Goal: Information Seeking & Learning: Learn about a topic

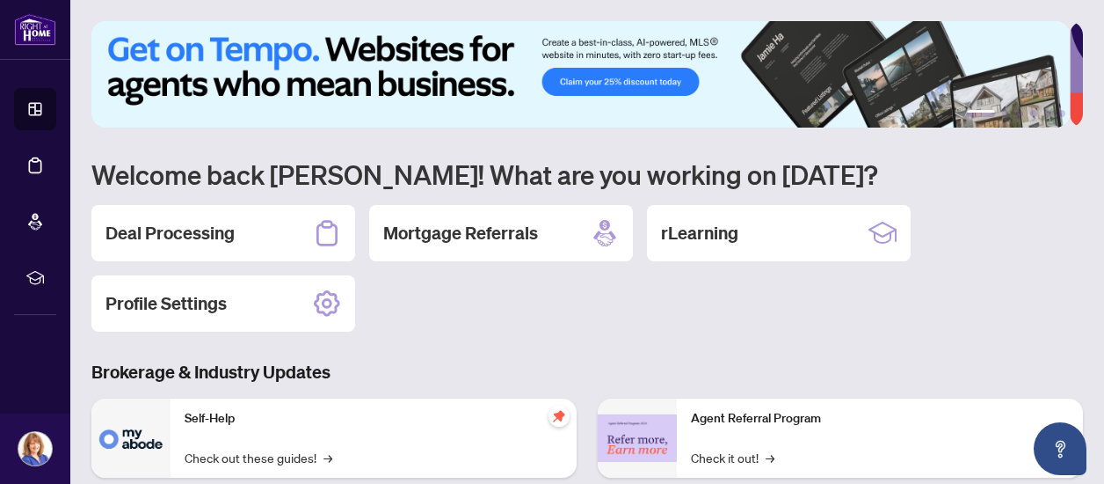
click at [448, 344] on div "1 2 3 4 5 6 Welcome back [PERSON_NAME]! What are you working on [DATE]? Deal Pr…" at bounding box center [587, 402] width 992 height 762
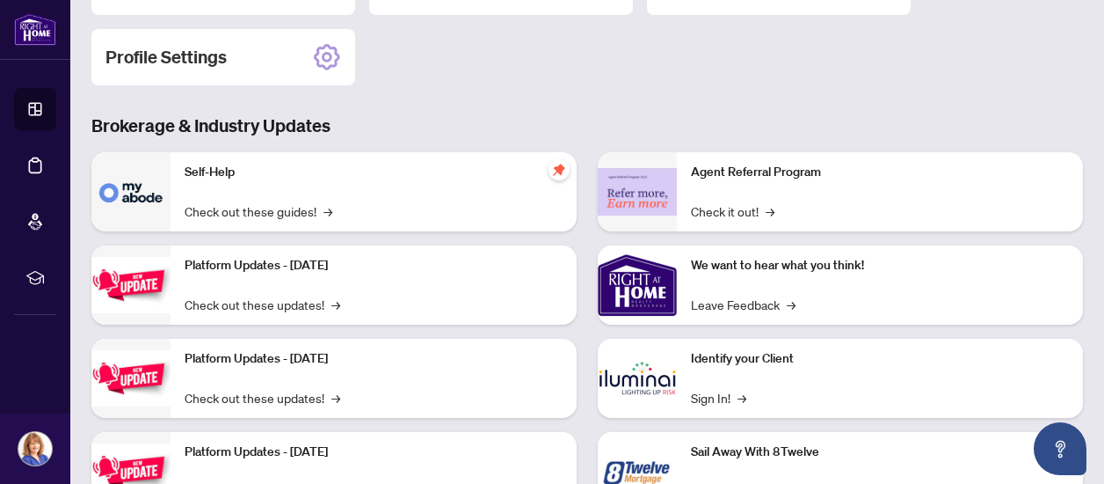
scroll to position [281, 0]
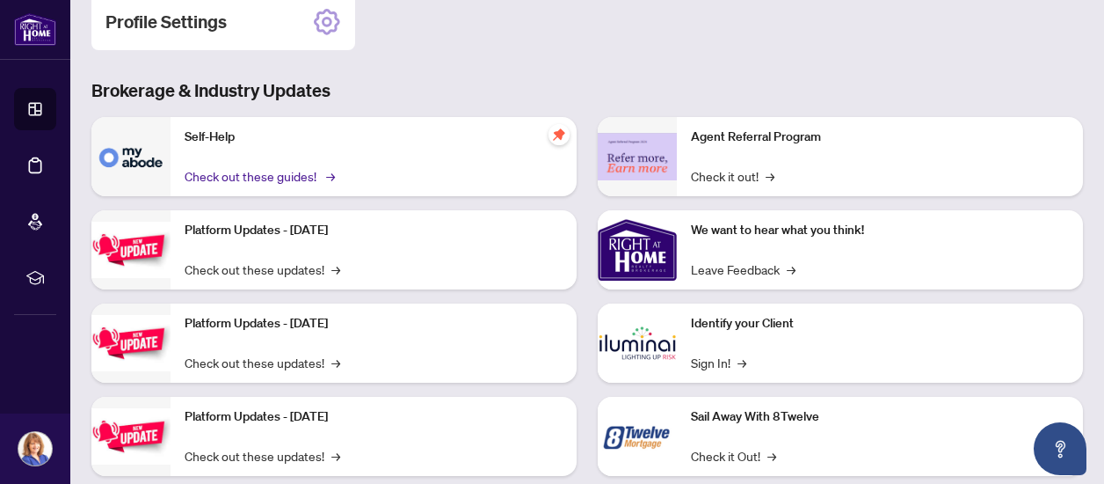
click at [266, 172] on link "Check out these guides! →" at bounding box center [259, 175] width 148 height 19
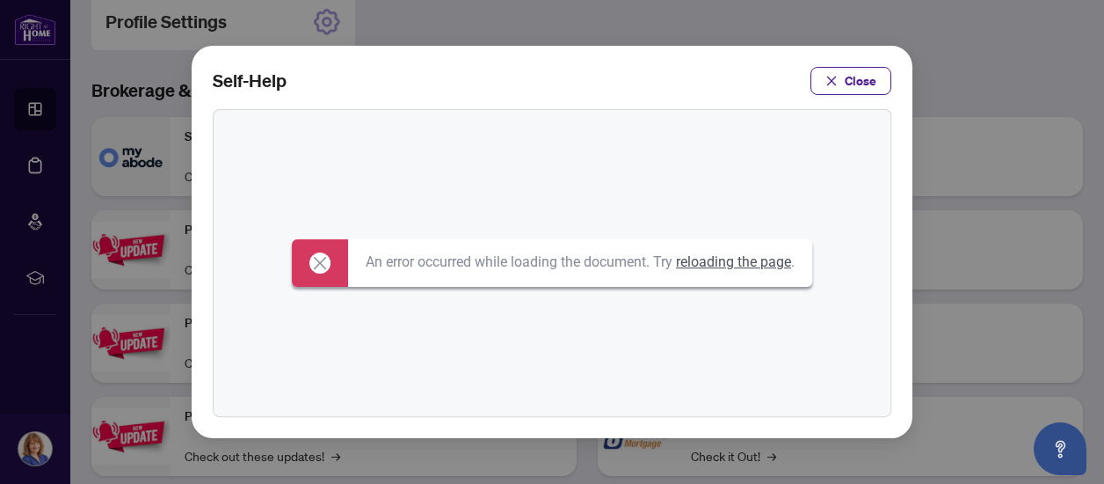
click at [742, 263] on link "reloading the page" at bounding box center [733, 261] width 115 height 17
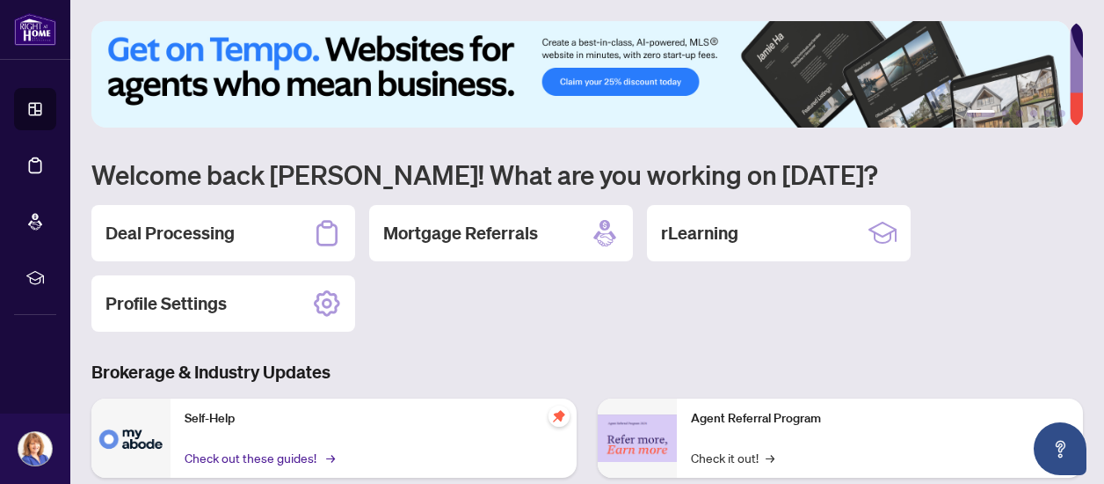
click at [314, 454] on link "Check out these guides! →" at bounding box center [259, 457] width 148 height 19
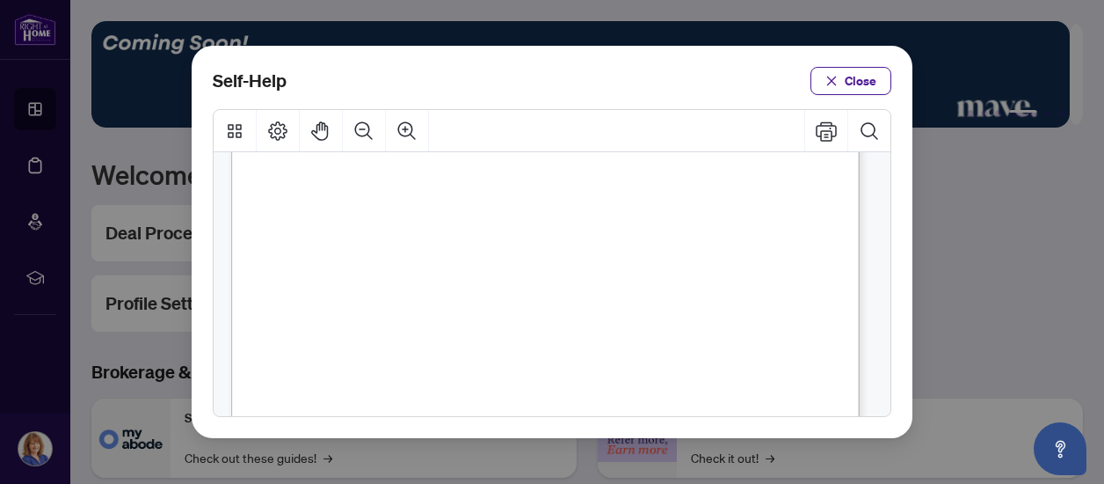
scroll to position [1417, 0]
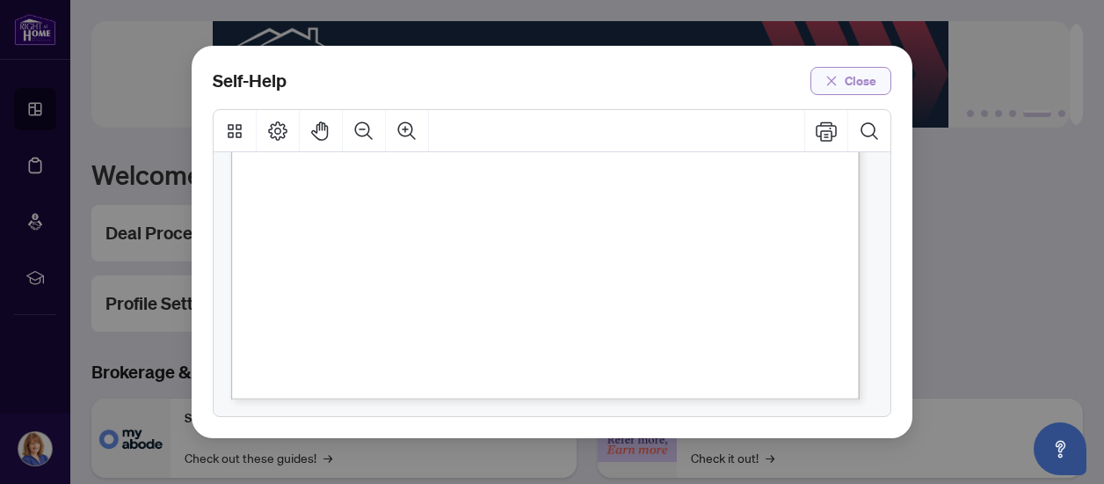
click at [835, 76] on icon "close" at bounding box center [832, 81] width 10 height 10
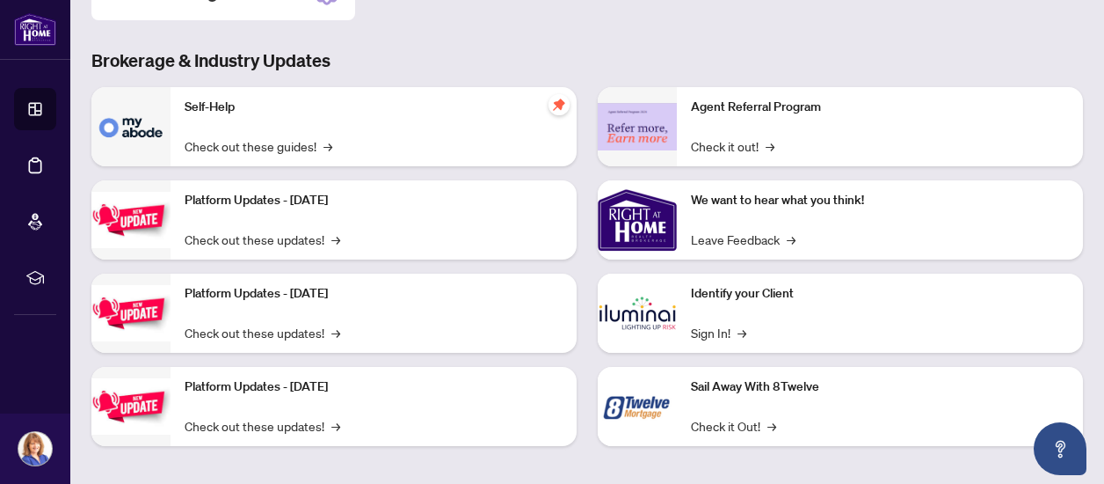
scroll to position [319, 0]
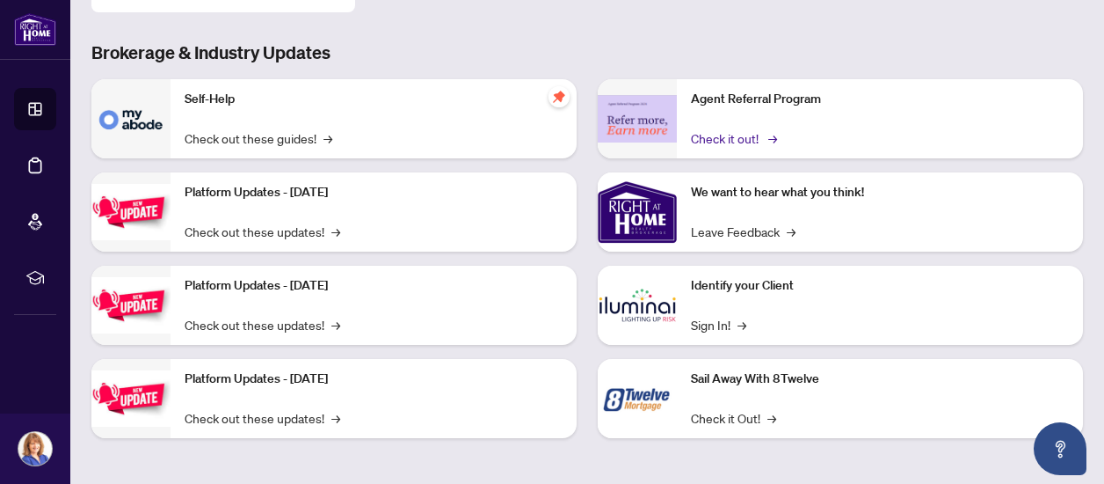
click at [725, 138] on link "Check it out! →" at bounding box center [733, 137] width 84 height 19
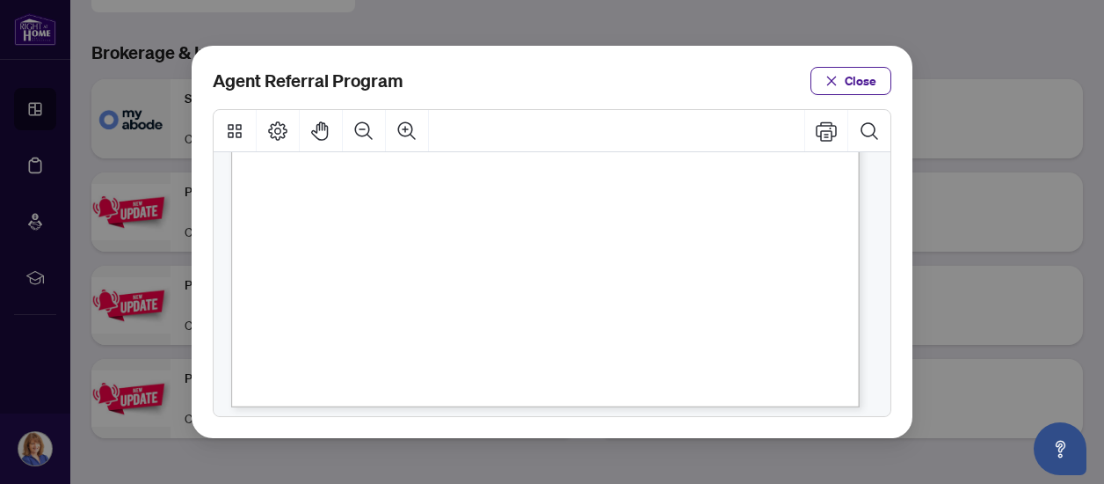
scroll to position [584, 0]
click at [860, 76] on span "Close" at bounding box center [861, 81] width 32 height 28
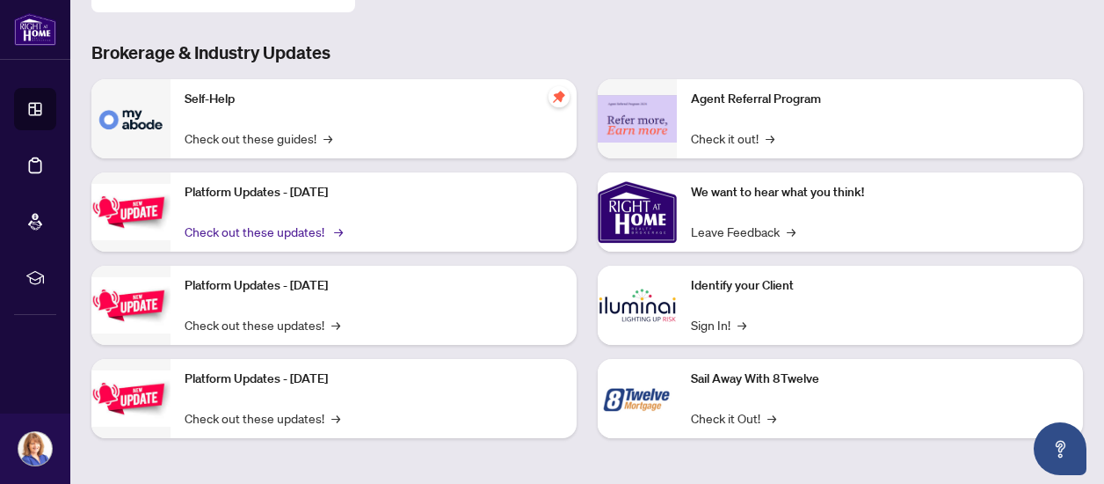
click at [264, 229] on link "Check out these updates! →" at bounding box center [263, 231] width 156 height 19
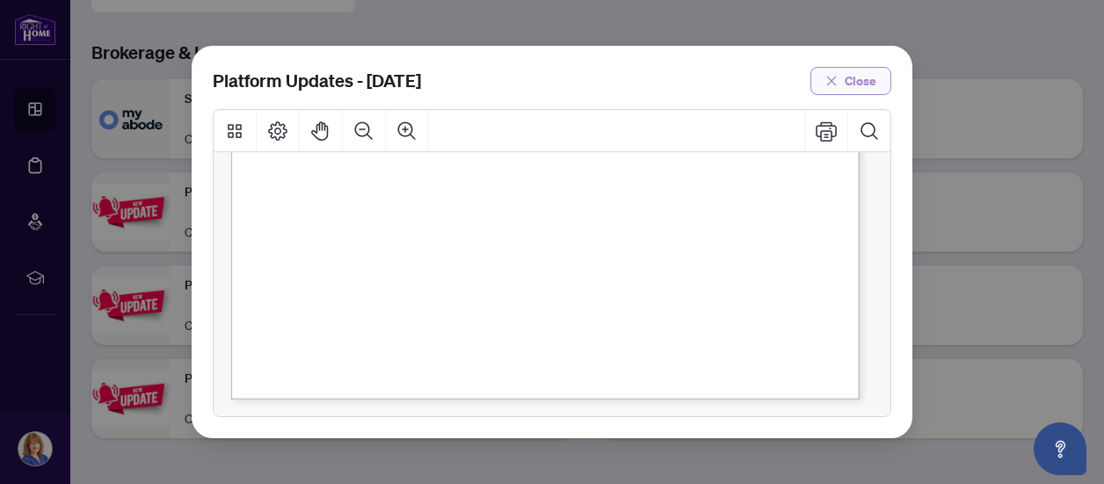
click at [855, 82] on span "Close" at bounding box center [861, 81] width 32 height 28
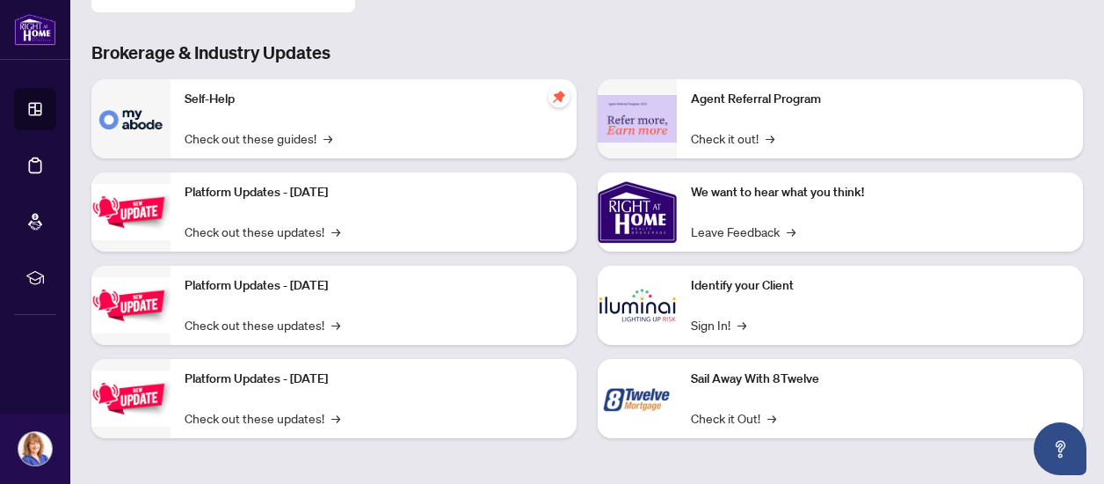
scroll to position [0, 0]
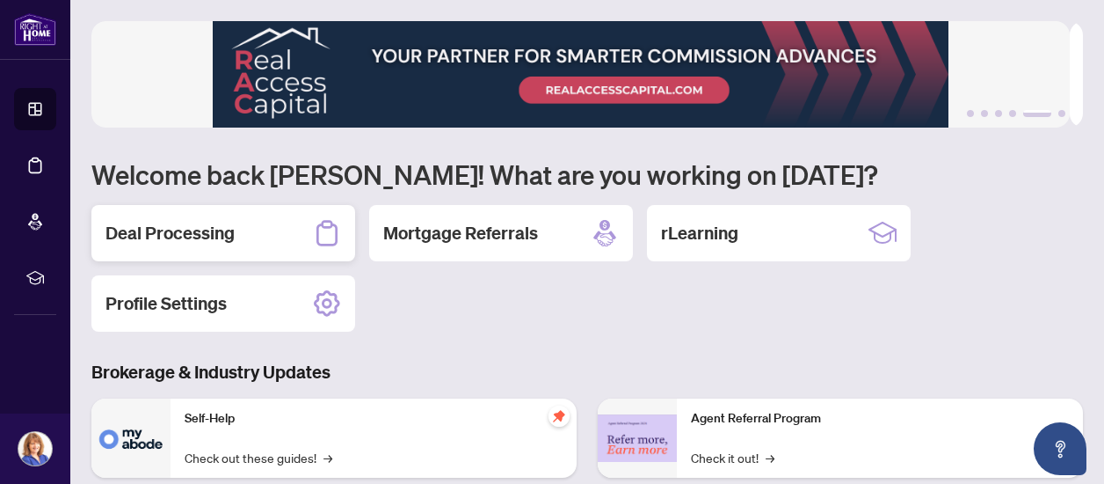
click at [175, 230] on h2 "Deal Processing" at bounding box center [170, 233] width 129 height 25
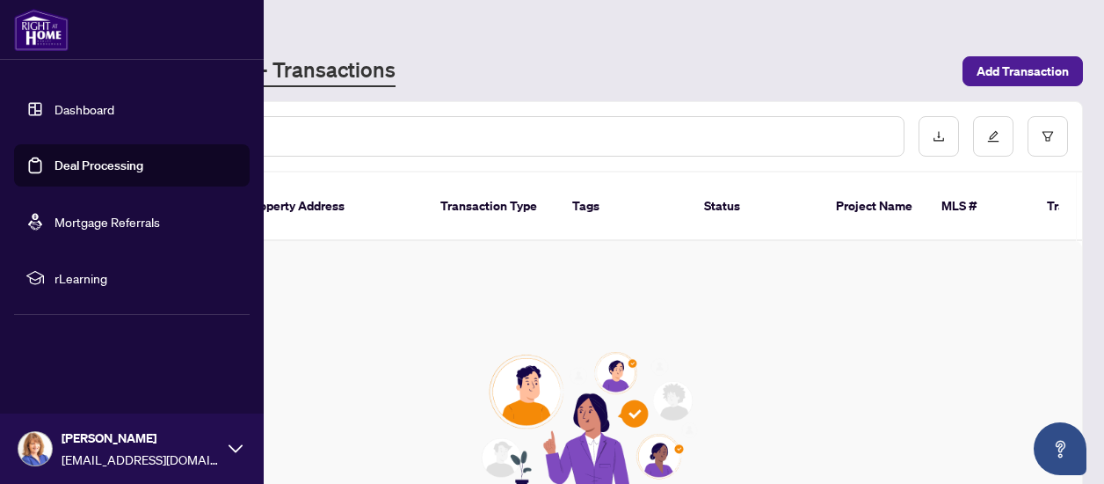
click at [79, 218] on link "Mortgage Referrals" at bounding box center [108, 222] width 106 height 16
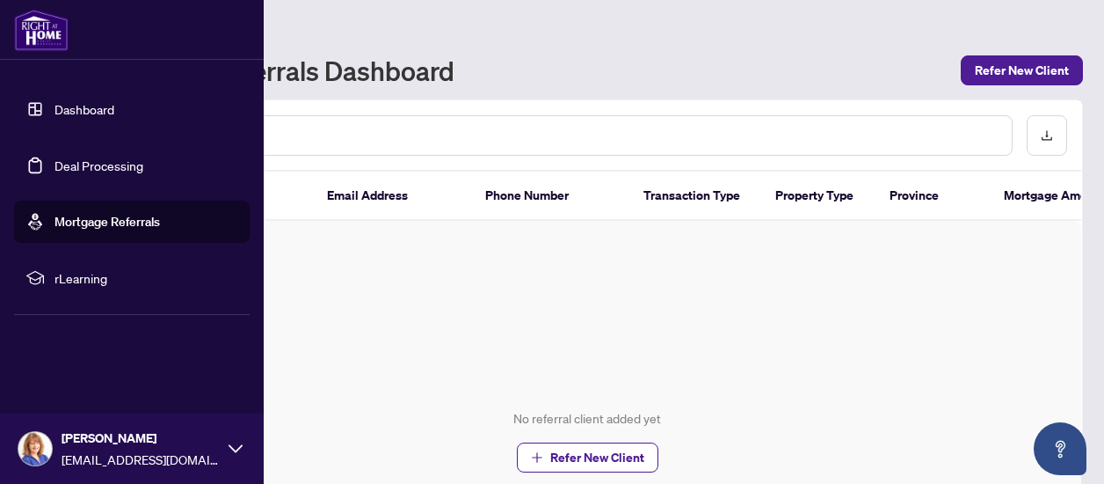
click at [72, 283] on span "rLearning" at bounding box center [146, 277] width 183 height 19
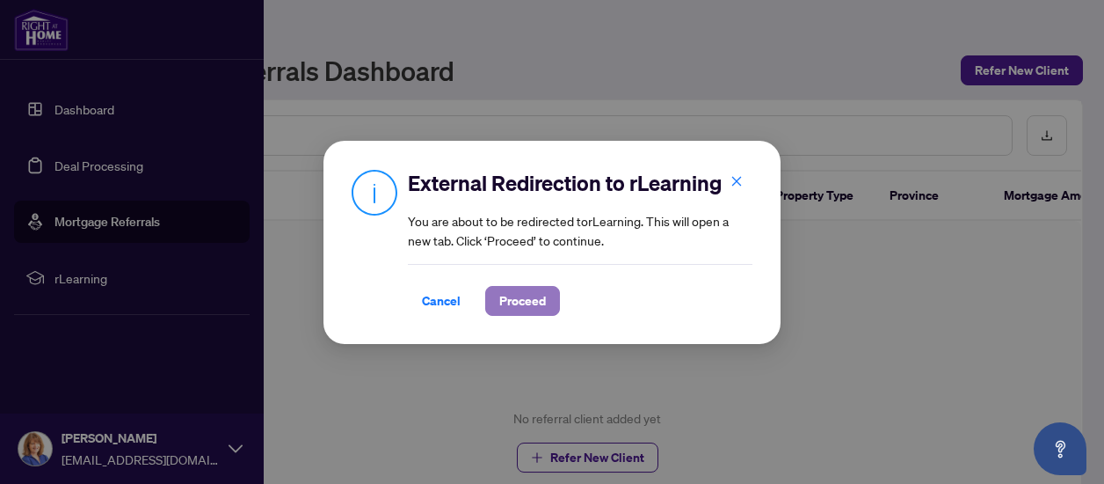
click at [520, 302] on span "Proceed" at bounding box center [522, 301] width 47 height 28
